Goal: Find contact information: Find contact information

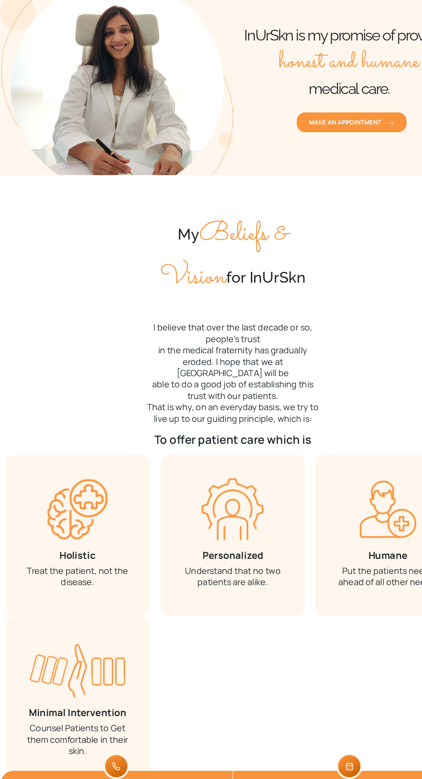
scroll to position [4, 0]
